Goal: Find specific page/section: Find specific page/section

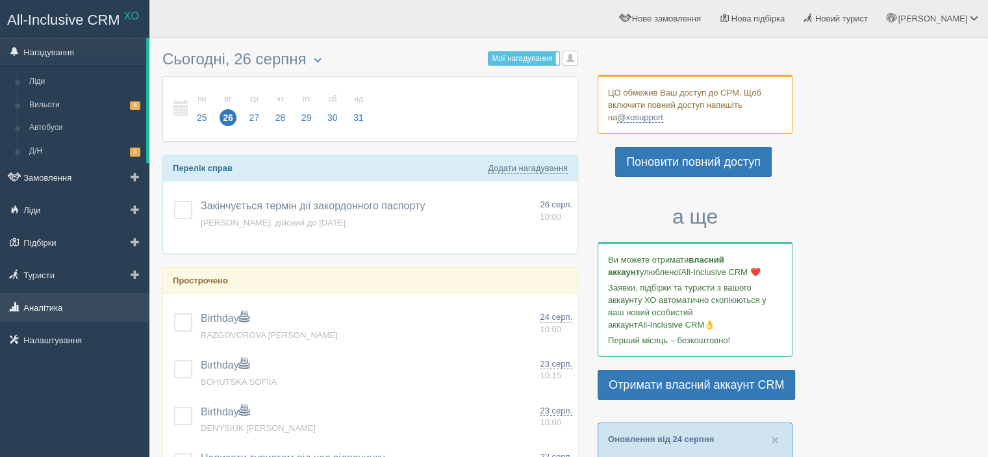
click at [60, 299] on link "Аналітика" at bounding box center [74, 307] width 149 height 29
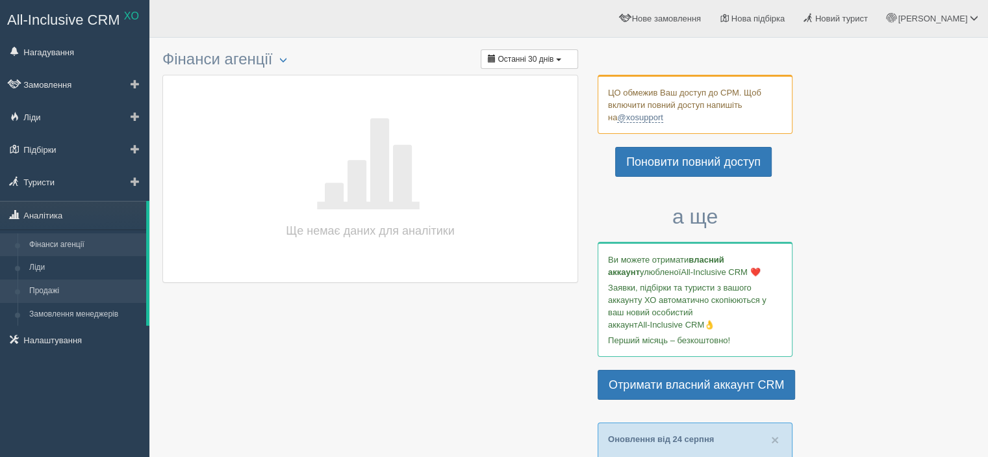
click at [47, 286] on link "Продажі" at bounding box center [84, 290] width 123 height 23
